Goal: Information Seeking & Learning: Find specific fact

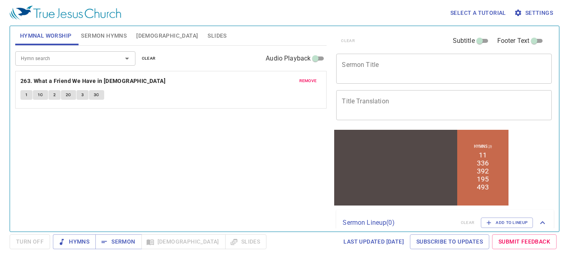
click at [150, 33] on span "Bible" at bounding box center [167, 36] width 62 height 10
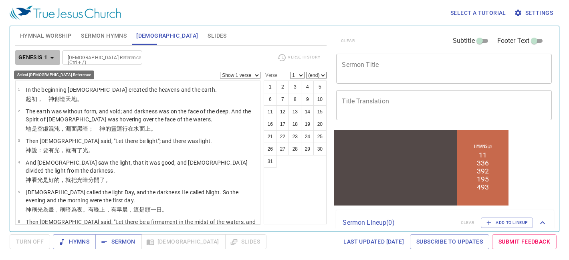
click at [37, 55] on b "Genesis 1" at bounding box center [32, 58] width 29 height 10
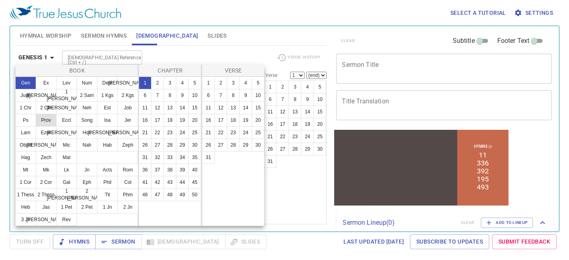
click at [50, 120] on button "Prov" at bounding box center [46, 120] width 21 height 13
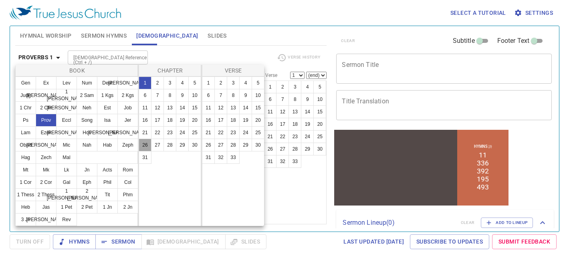
click at [142, 144] on button "26" at bounding box center [145, 145] width 13 height 13
click at [218, 85] on button "2" at bounding box center [221, 83] width 13 height 13
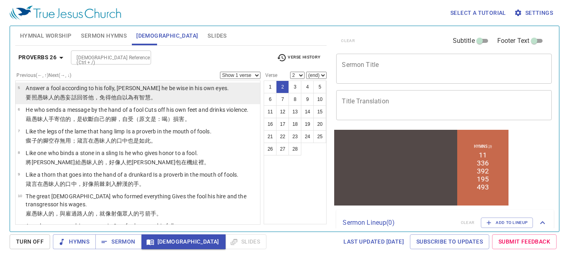
scroll to position [88, 0]
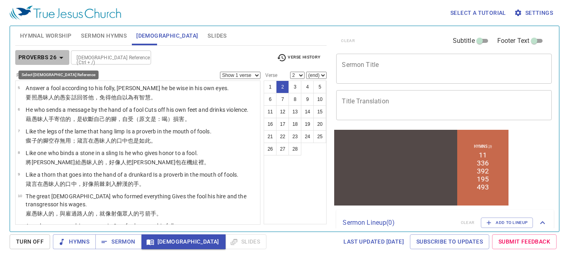
click at [40, 59] on b "Proverbs 26" at bounding box center [37, 58] width 38 height 10
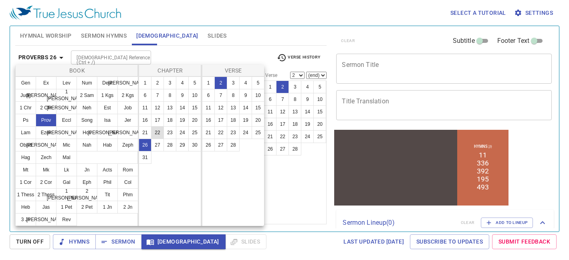
click at [159, 133] on button "22" at bounding box center [157, 132] width 13 height 13
click at [209, 96] on button "6" at bounding box center [208, 95] width 13 height 13
select select "6"
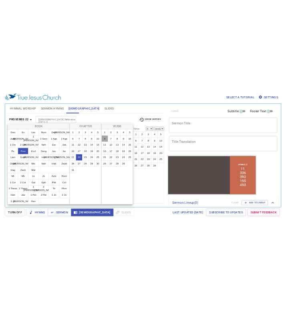
scroll to position [67, 0]
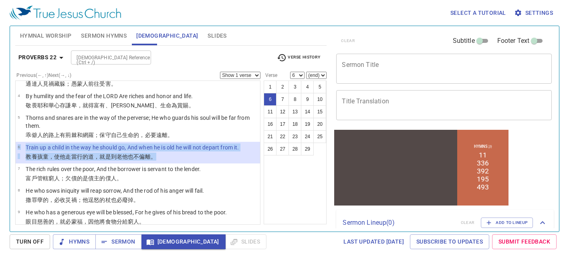
drag, startPoint x: 171, startPoint y: 154, endPoint x: 17, endPoint y: 147, distance: 154.5
click at [17, 147] on li "6 Train up a child in the way he should go, And when he is old he will not depa…" at bounding box center [138, 153] width 245 height 22
copy tbody "6 Train up a child in the way he should go, And when he is old he will not depa…"
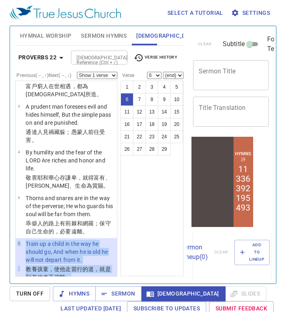
scroll to position [115, 0]
